Goal: Information Seeking & Learning: Learn about a topic

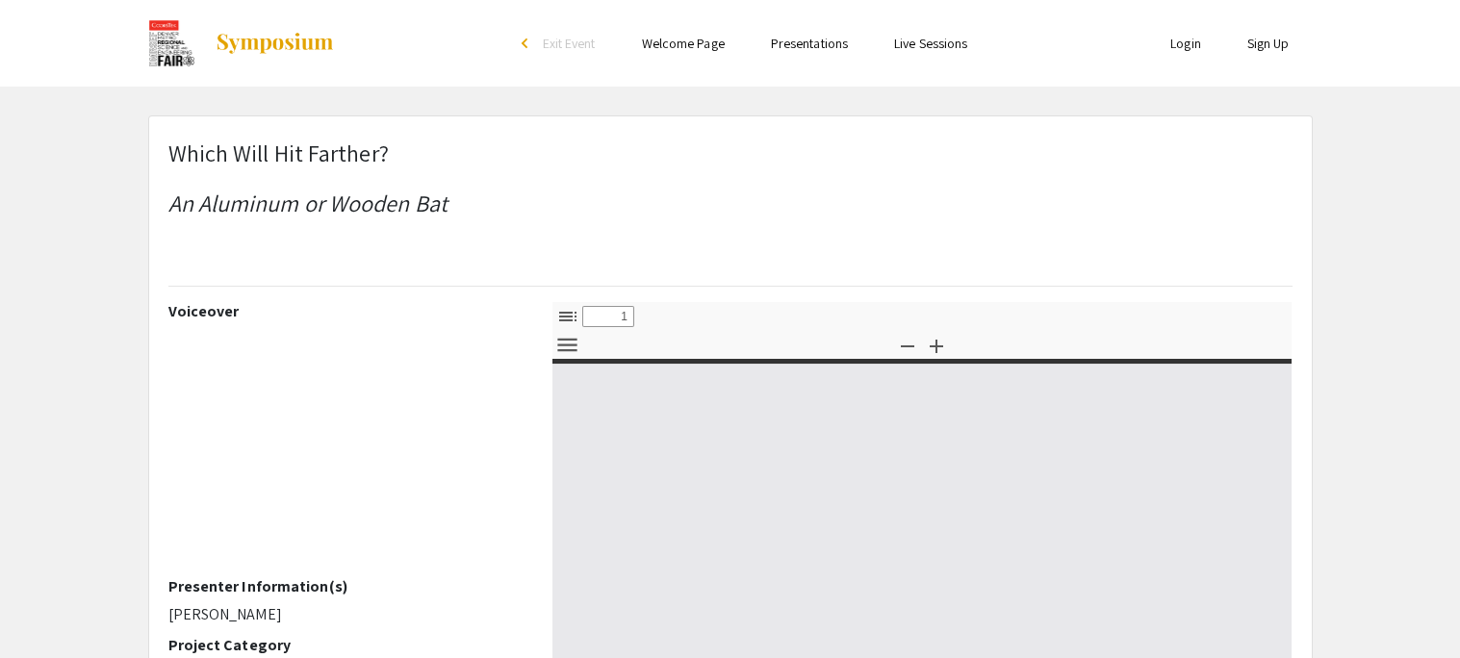
select select "custom"
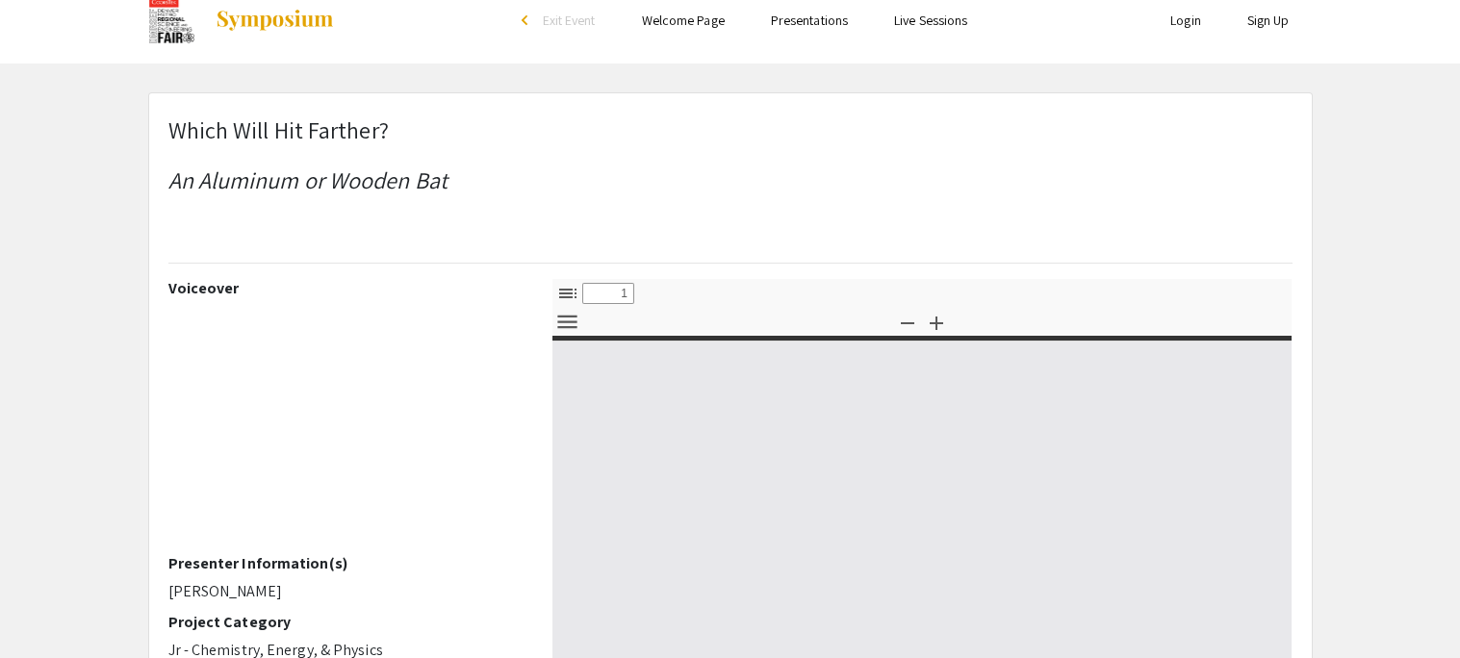
type input "0"
select select "custom"
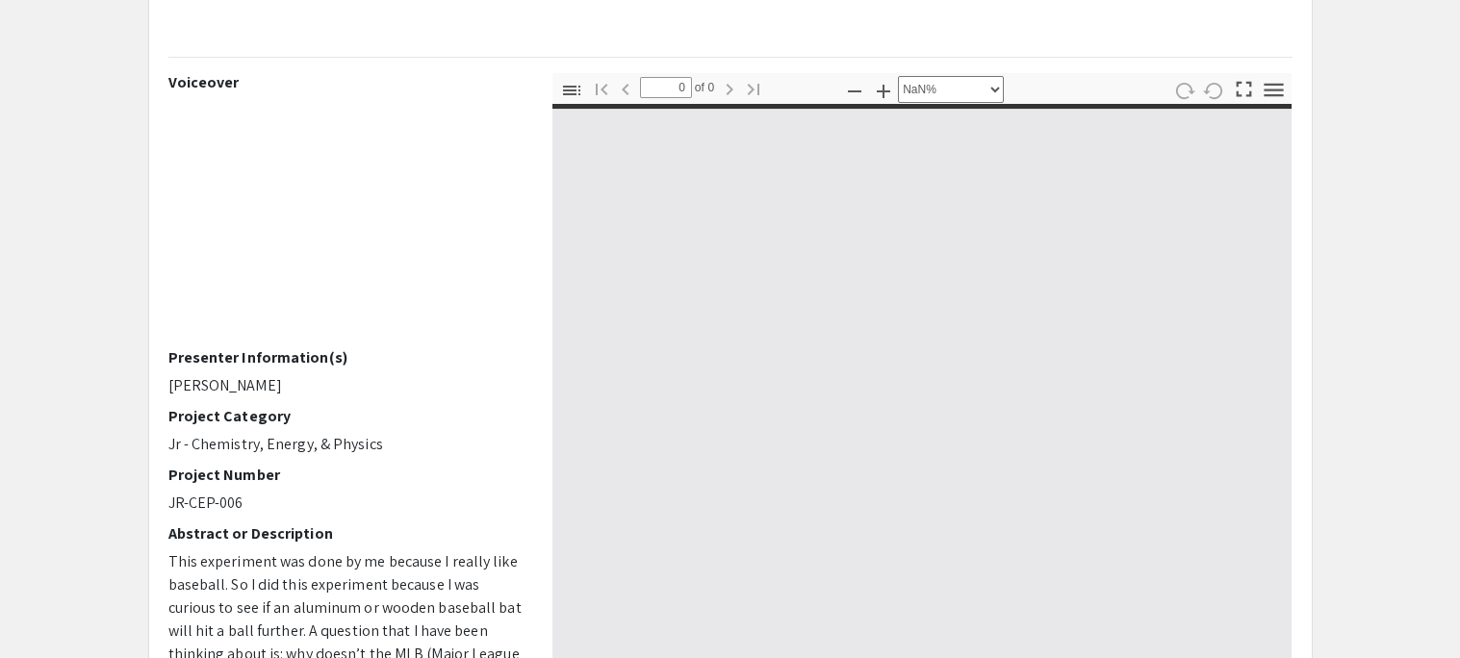
scroll to position [62, 0]
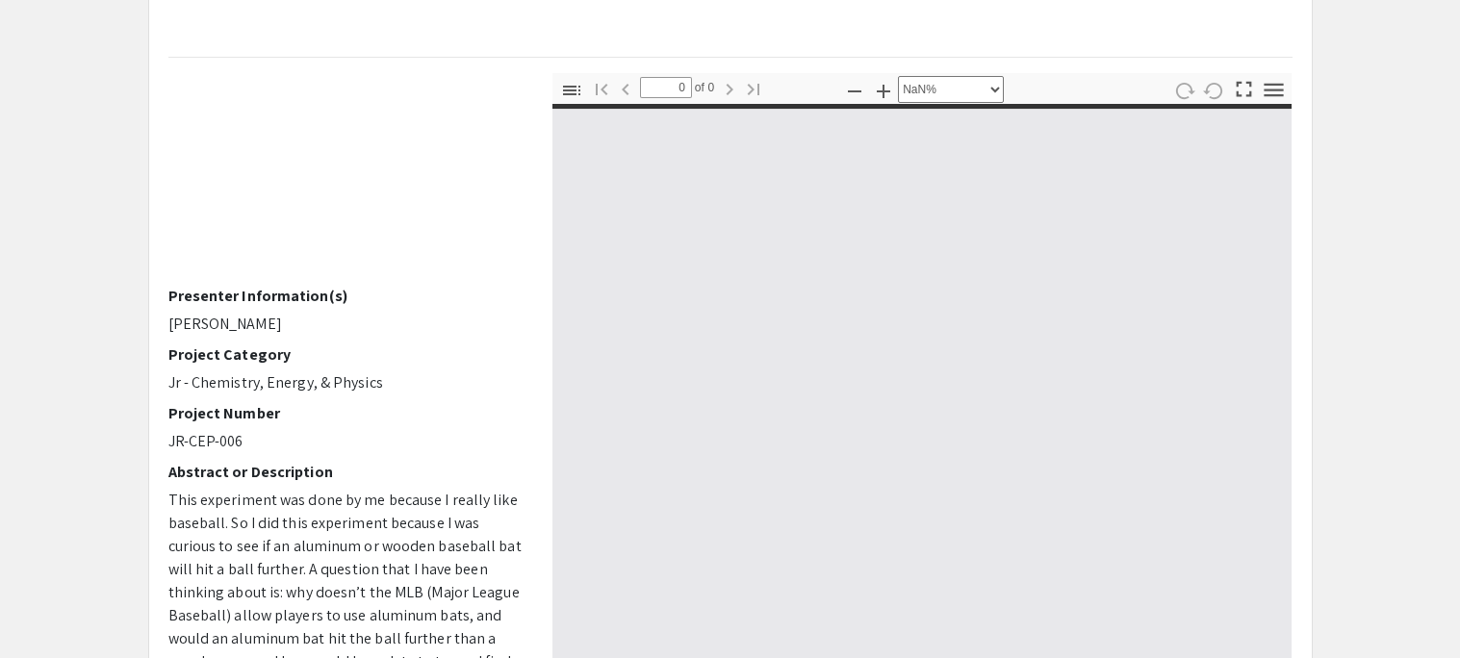
type input "1"
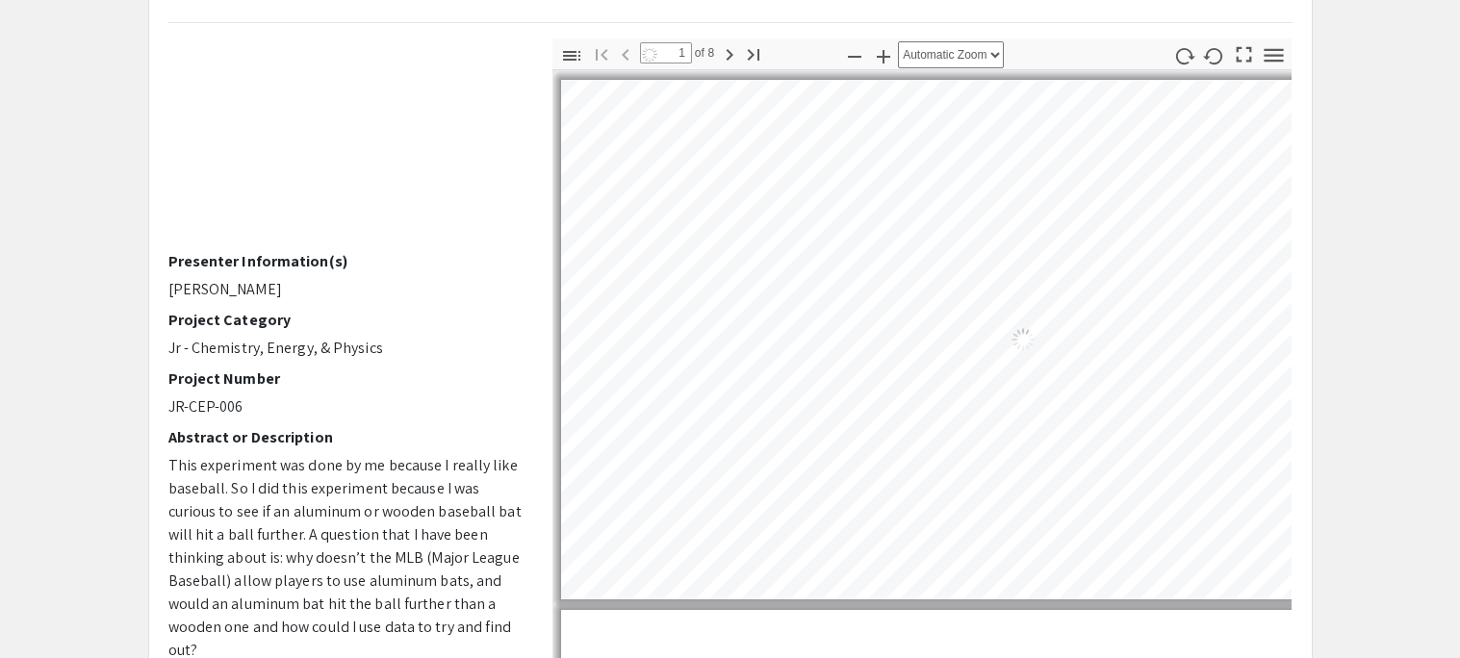
select select "auto"
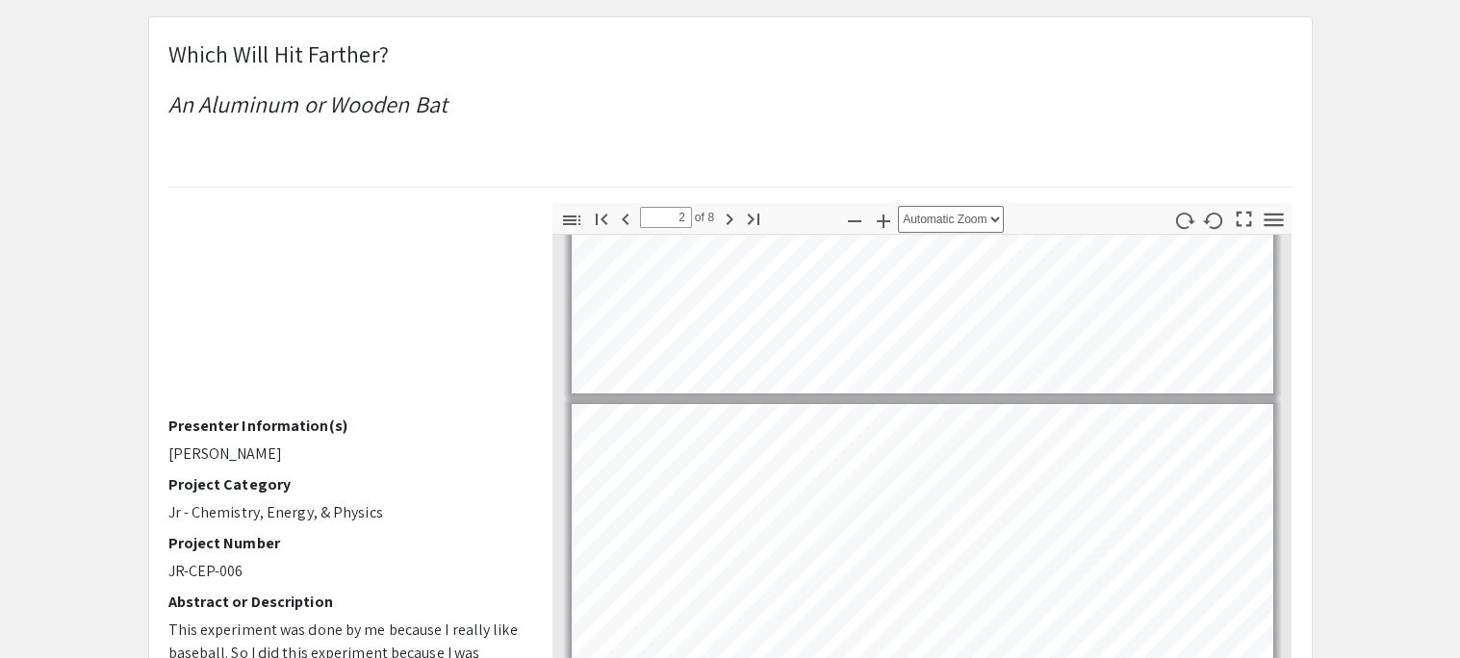
scroll to position [37, 0]
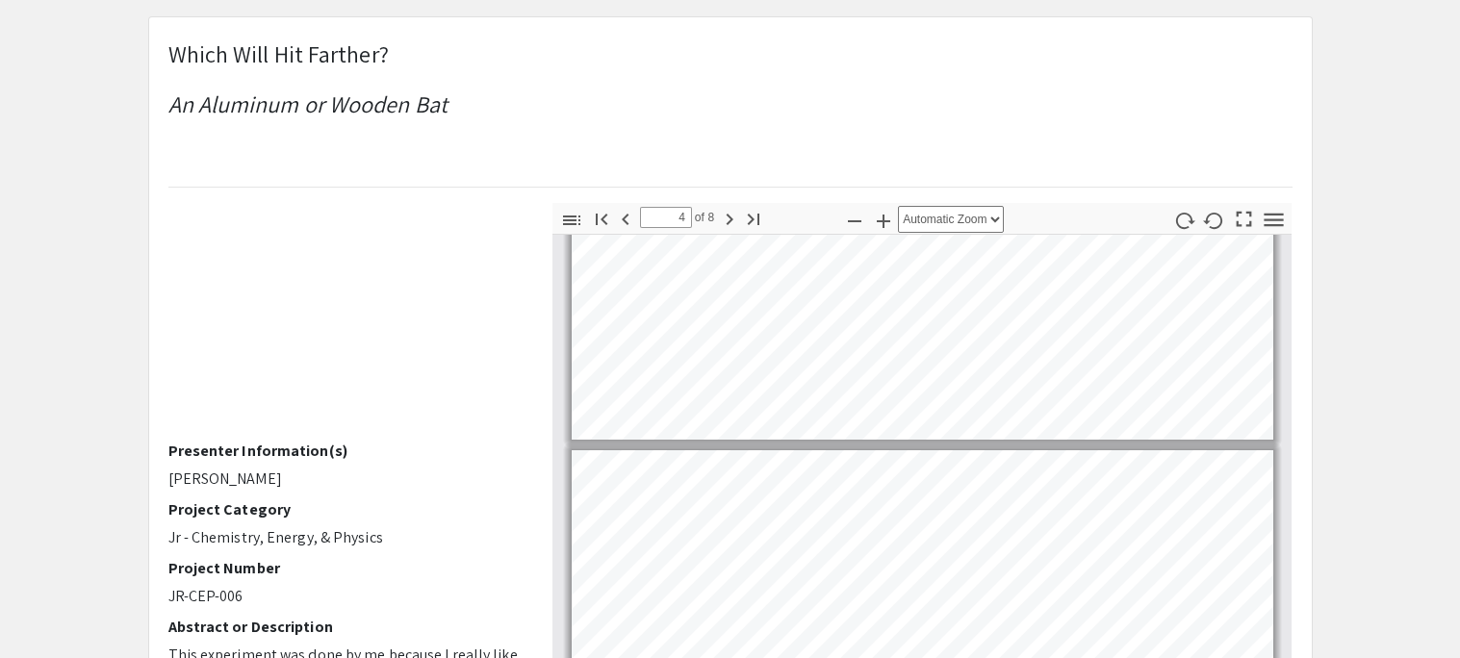
type input "5"
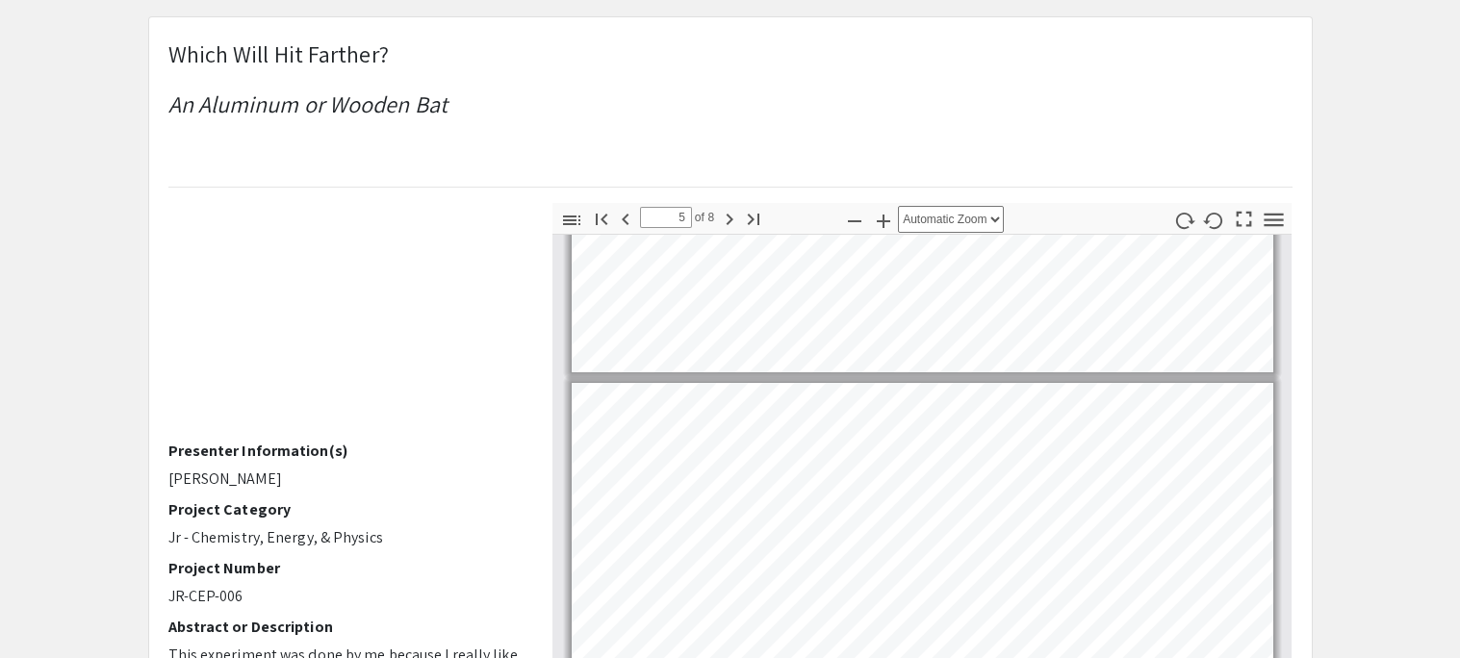
scroll to position [1473, 0]
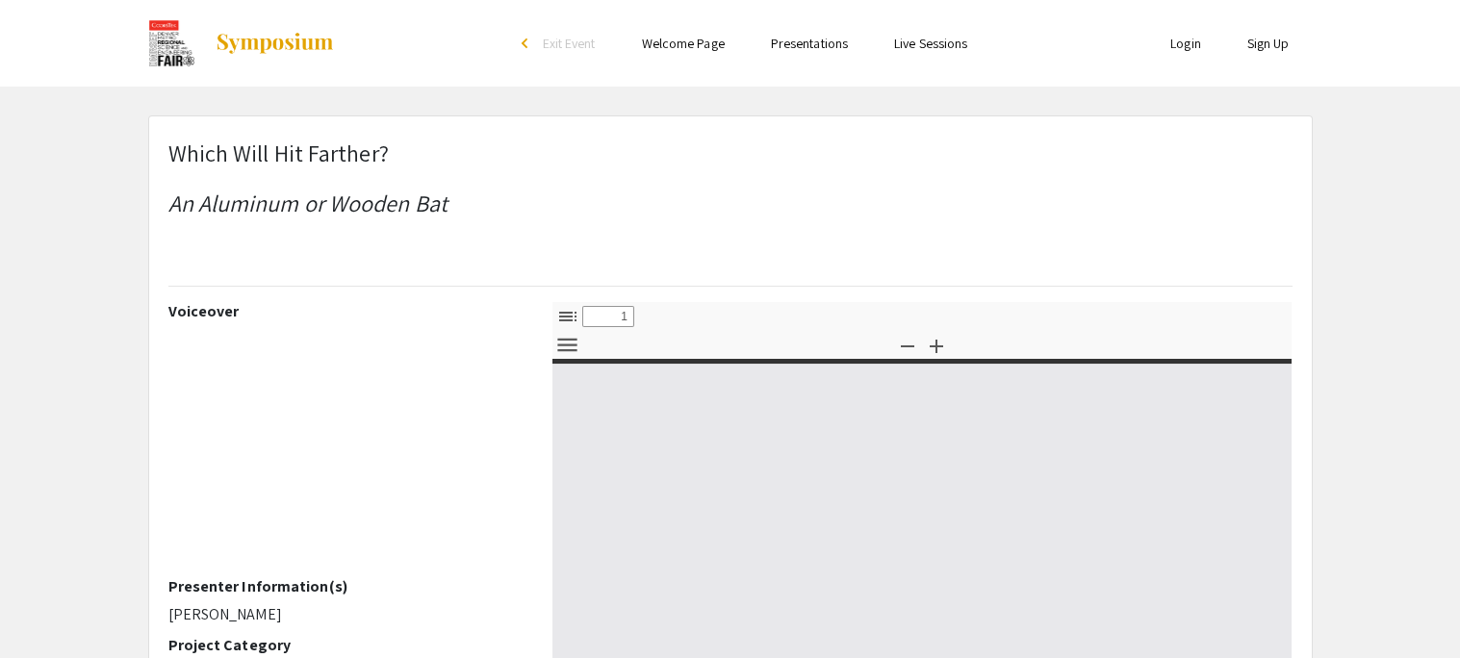
select select "custom"
type input "0"
select select "custom"
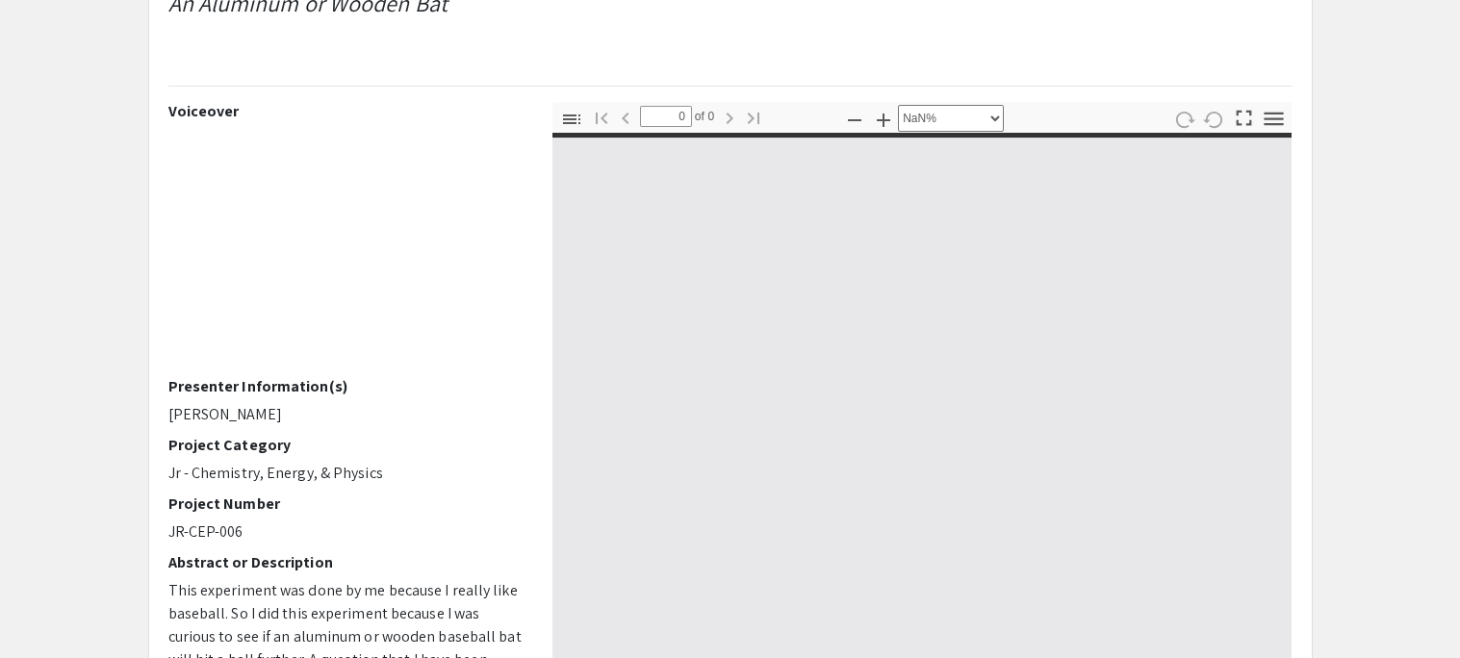
type input "1"
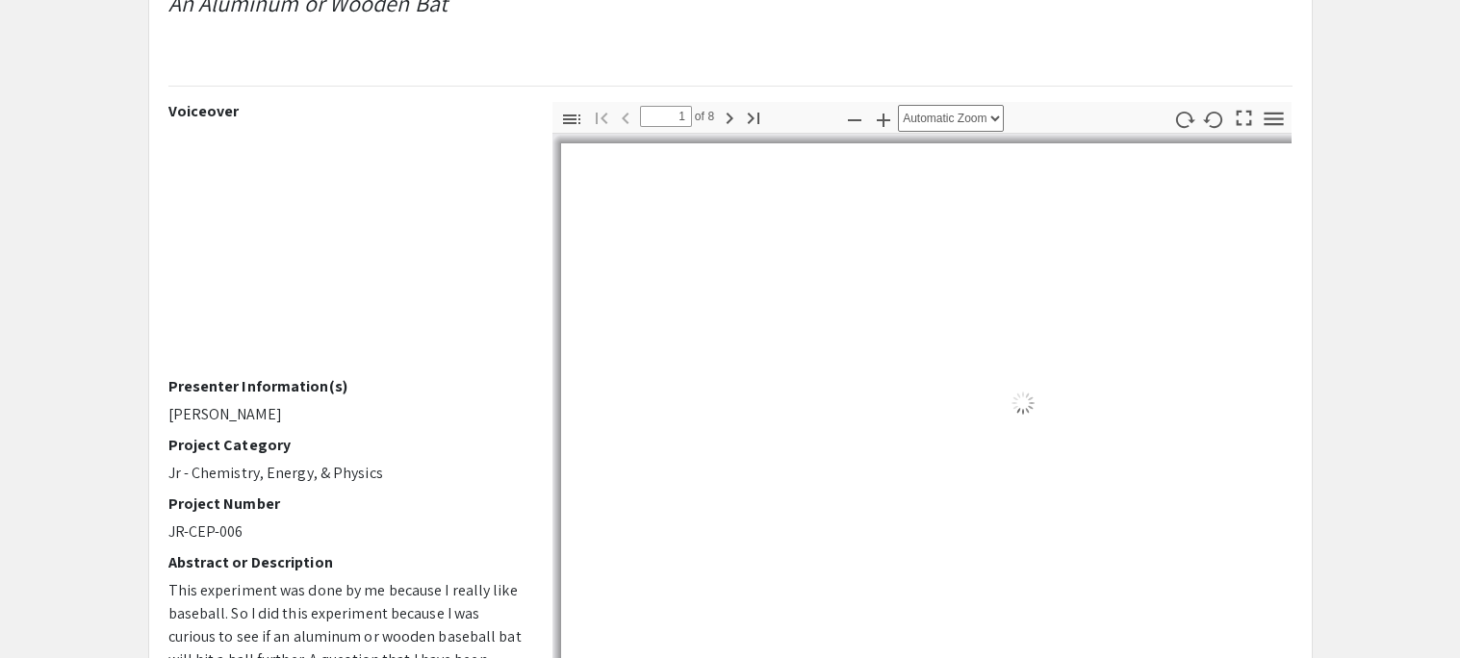
scroll to position [201, 0]
select select "auto"
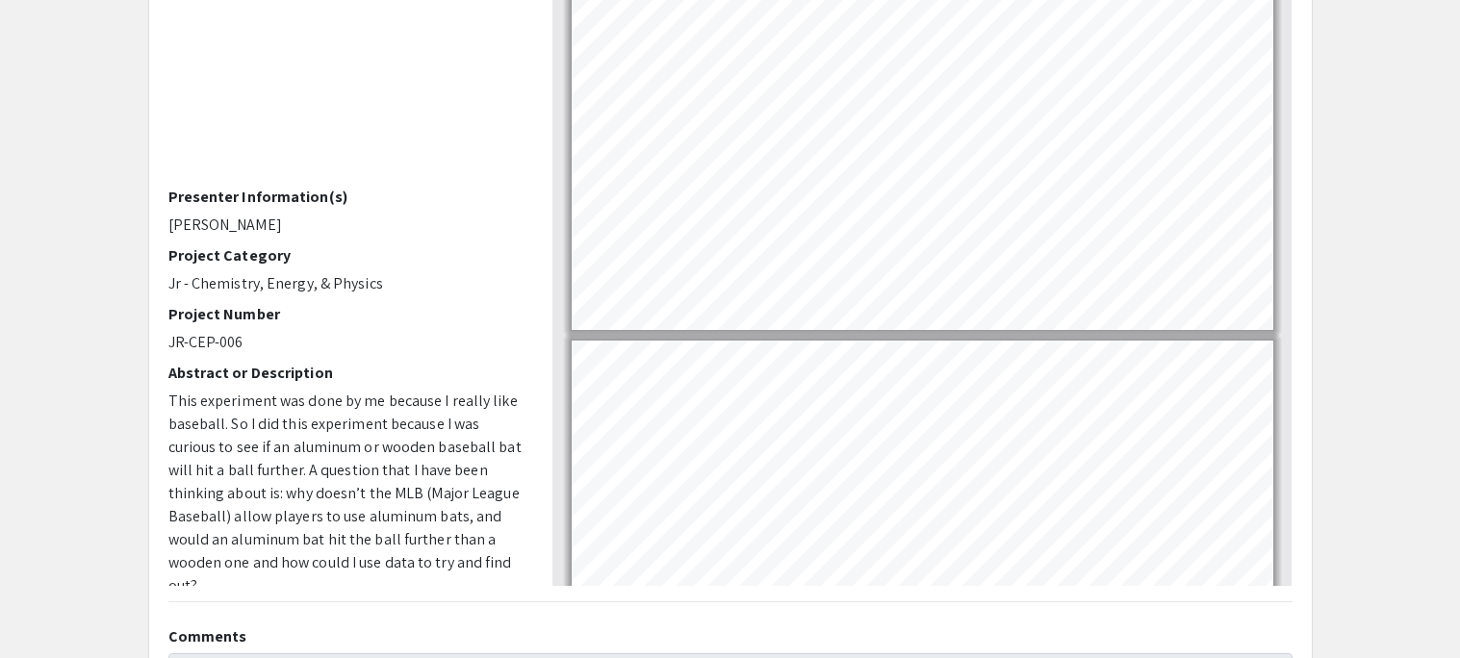
scroll to position [1663, 0]
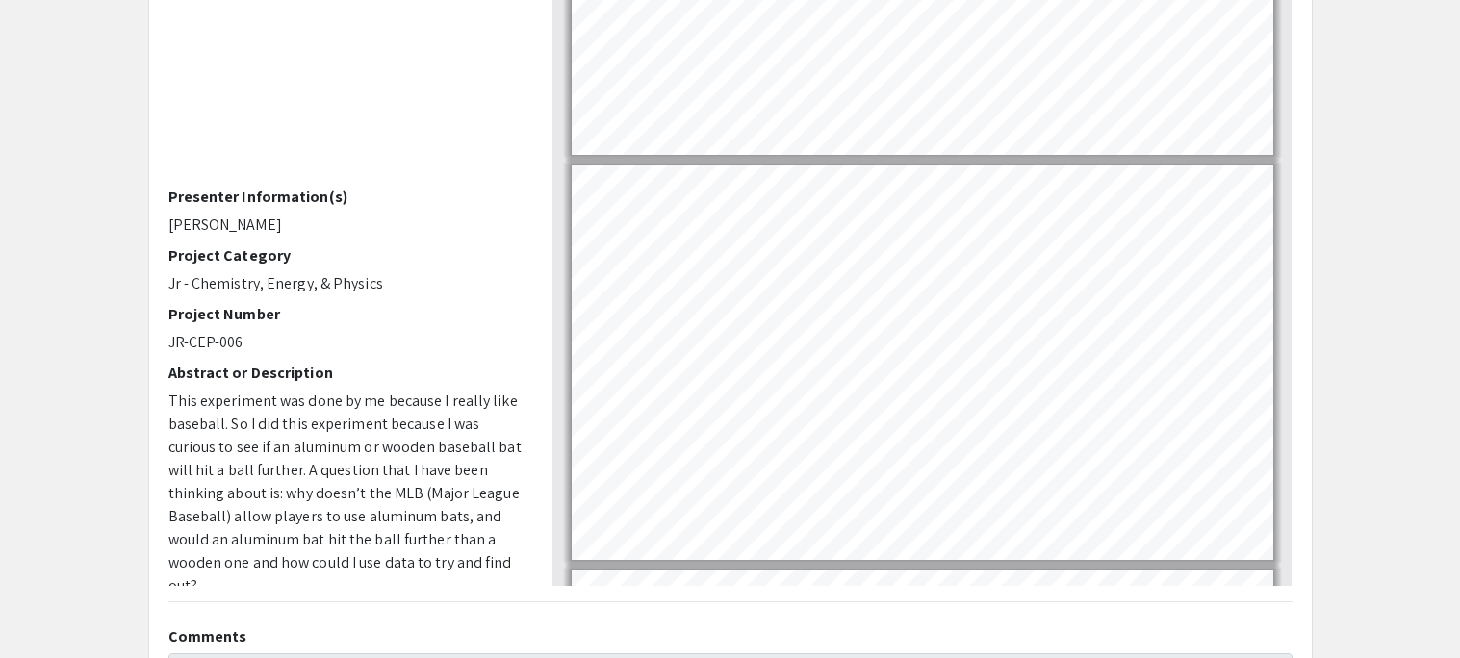
type input "4"
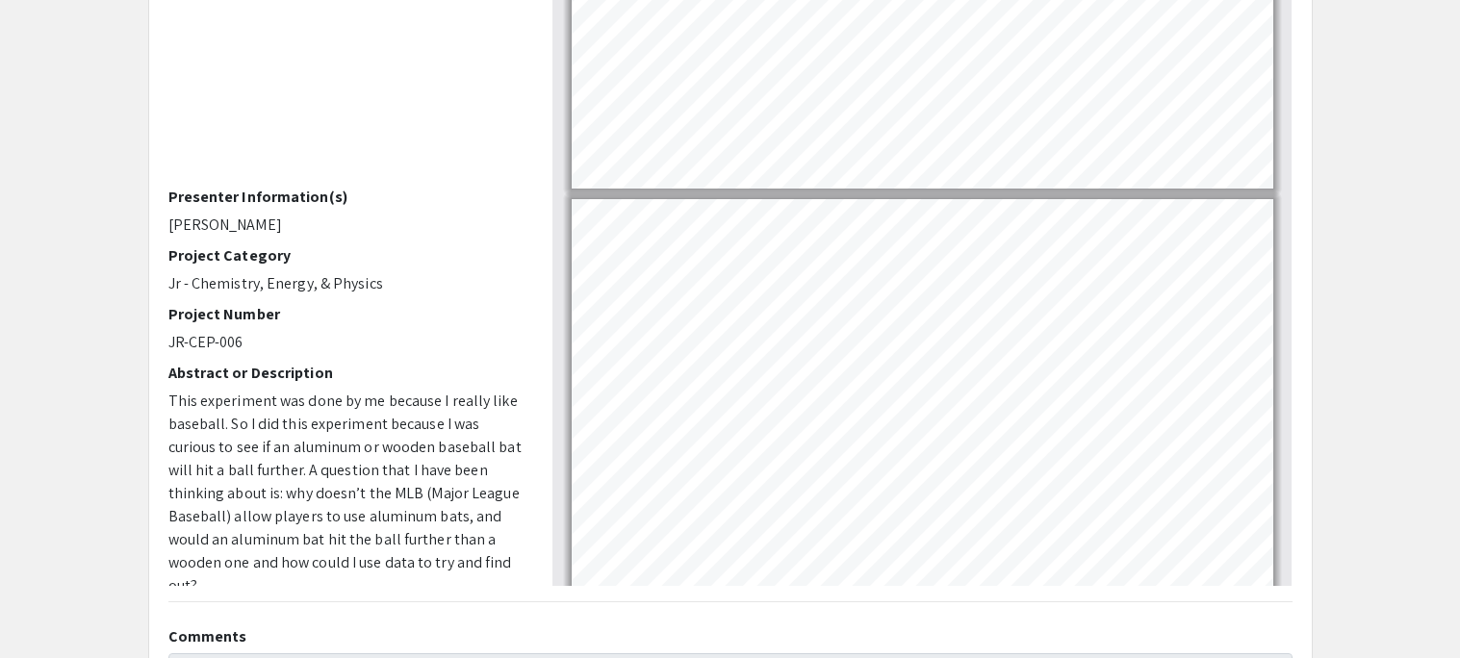
scroll to position [914, 0]
